Goal: Book appointment/travel/reservation

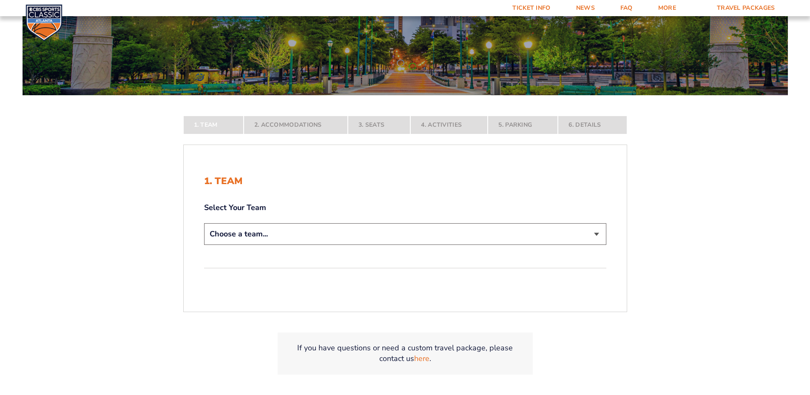
scroll to position [128, 0]
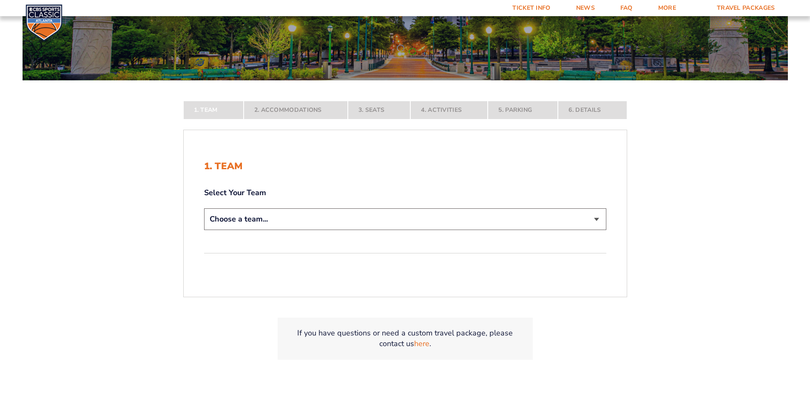
click at [595, 215] on select "Choose a team... [US_STATE] Wildcats [US_STATE] State Buckeyes [US_STATE] Tar H…" at bounding box center [405, 219] width 402 height 22
select select "12956"
click at [204, 230] on select "Choose a team... [US_STATE] Wildcats [US_STATE] State Buckeyes [US_STATE] Tar H…" at bounding box center [405, 219] width 402 height 22
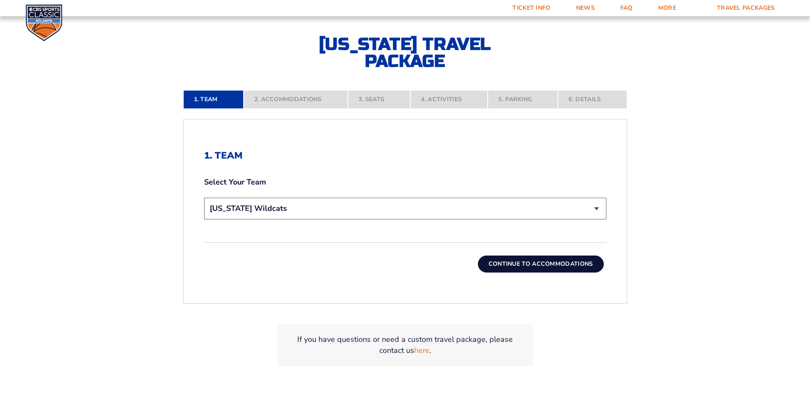
scroll to position [213, 0]
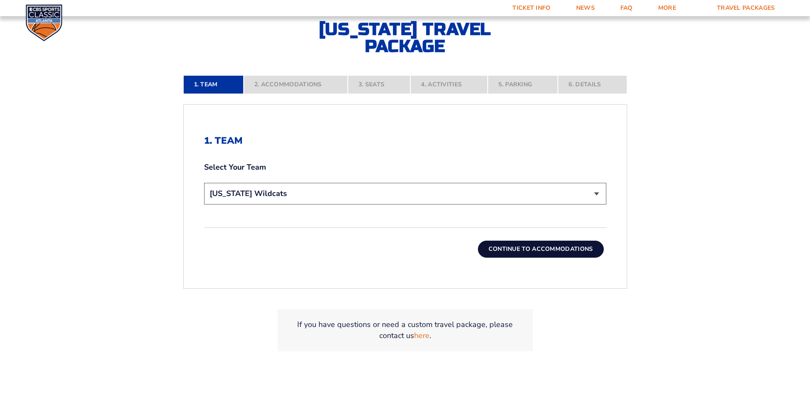
click at [580, 247] on button "Continue To Accommodations" at bounding box center [541, 249] width 126 height 17
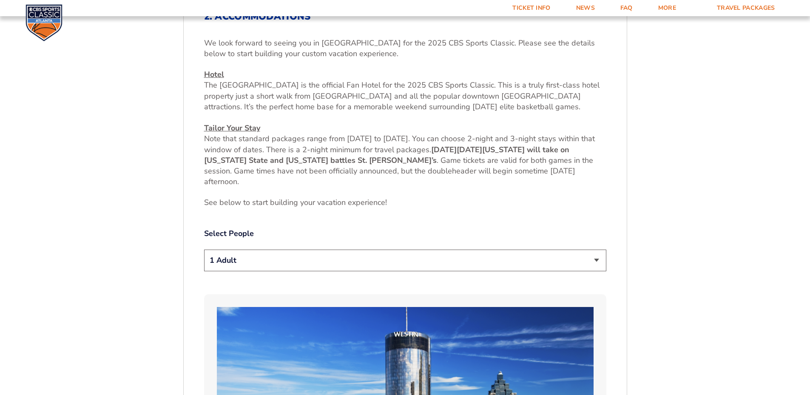
scroll to position [357, 0]
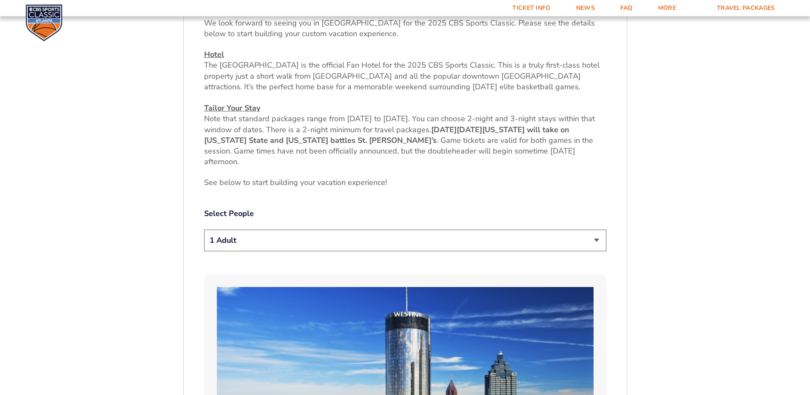
click at [598, 236] on select "1 Adult 2 Adults 3 Adults 4 Adults 2 Adults + 1 Child 2 Adults + 2 Children 2 A…" at bounding box center [405, 241] width 402 height 22
select select "2 Adults"
click at [204, 230] on select "1 Adult 2 Adults 3 Adults 4 Adults 2 Adults + 1 Child 2 Adults + 2 Children 2 A…" at bounding box center [405, 241] width 402 height 22
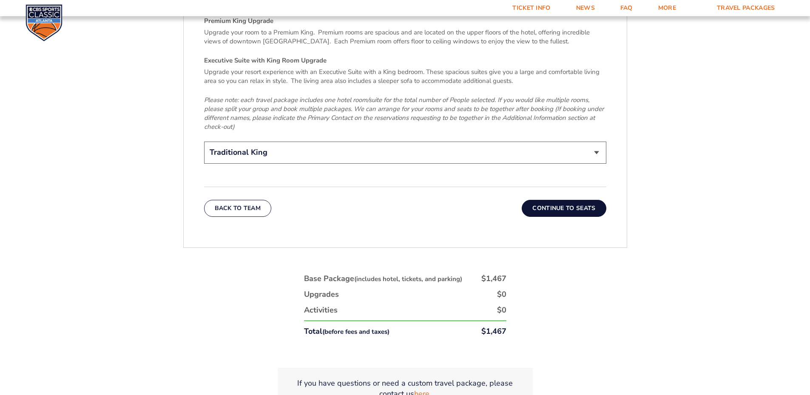
scroll to position [1377, 0]
click at [594, 146] on select "Traditional King Traditional with 2 Queen Beds Upgrade (+$45 per night) Premium…" at bounding box center [405, 151] width 402 height 22
select select "Traditional with 2 Queen Beds Upgrade"
click at [204, 140] on select "Traditional King Traditional with 2 Queen Beds Upgrade (+$45 per night) Premium…" at bounding box center [405, 151] width 402 height 22
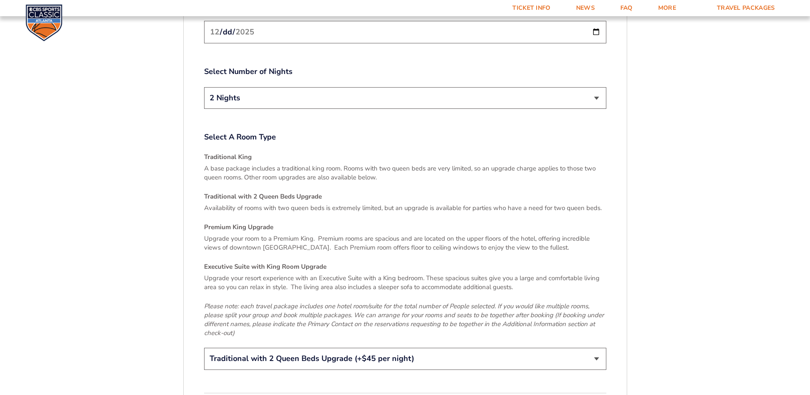
scroll to position [1122, 0]
